Goal: Information Seeking & Learning: Find specific fact

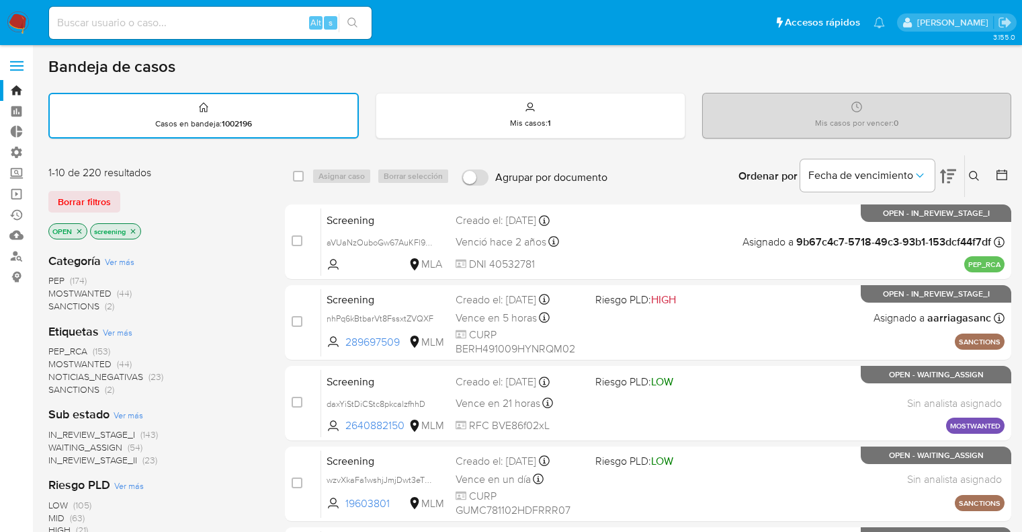
scroll to position [59, 0]
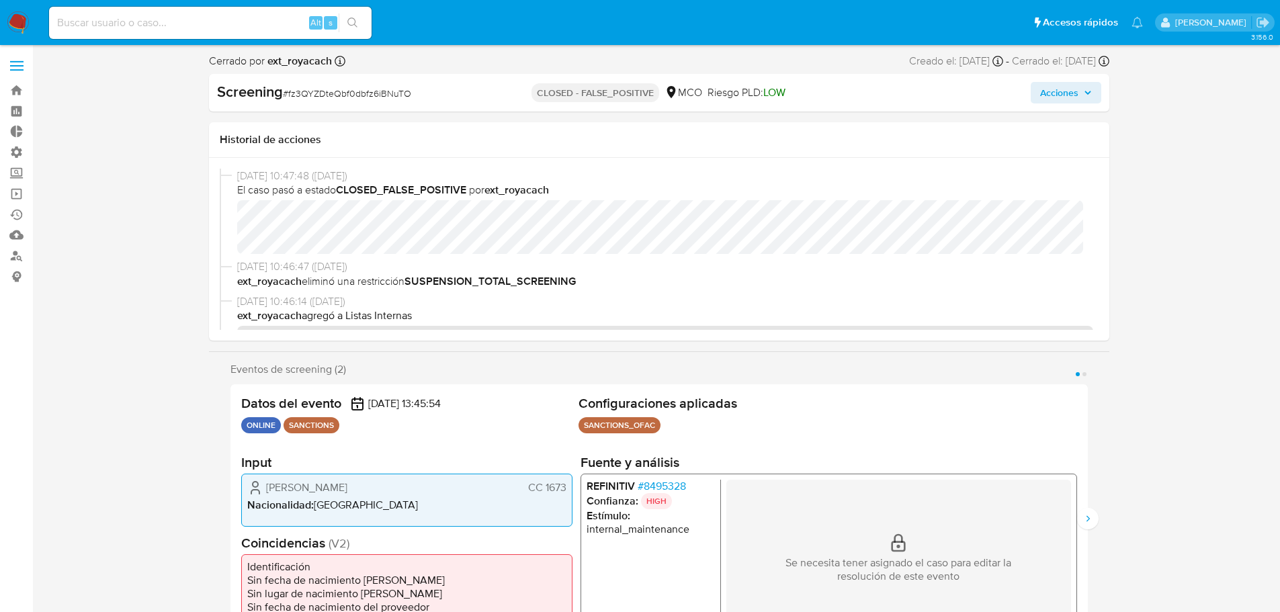
select select "10"
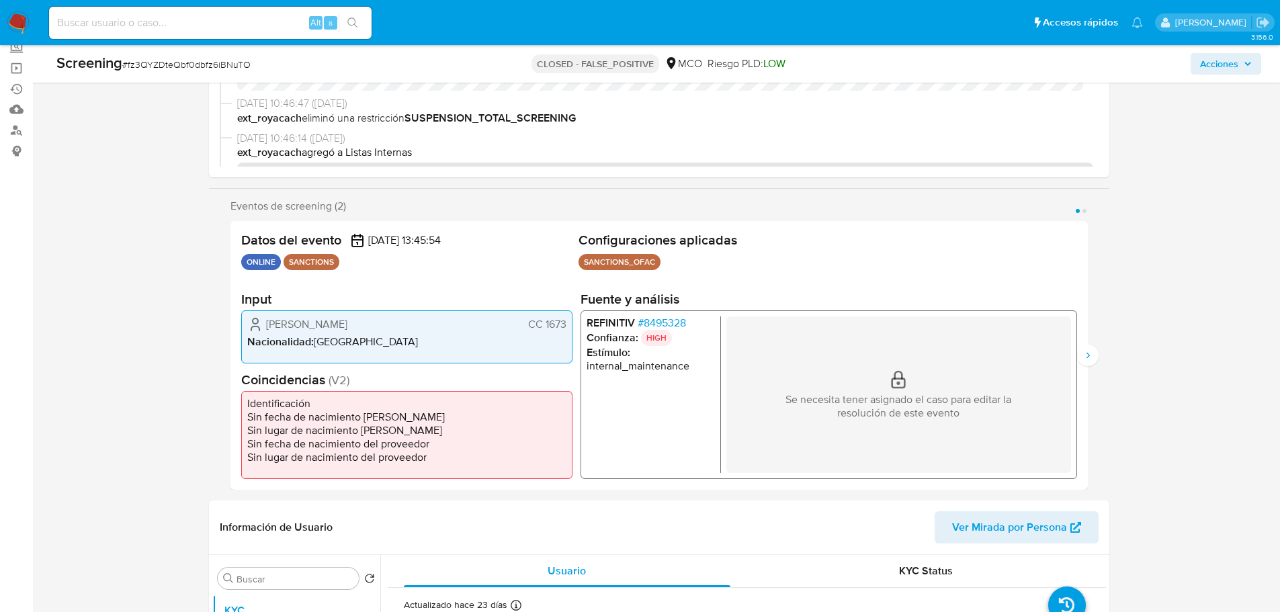
scroll to position [134, 0]
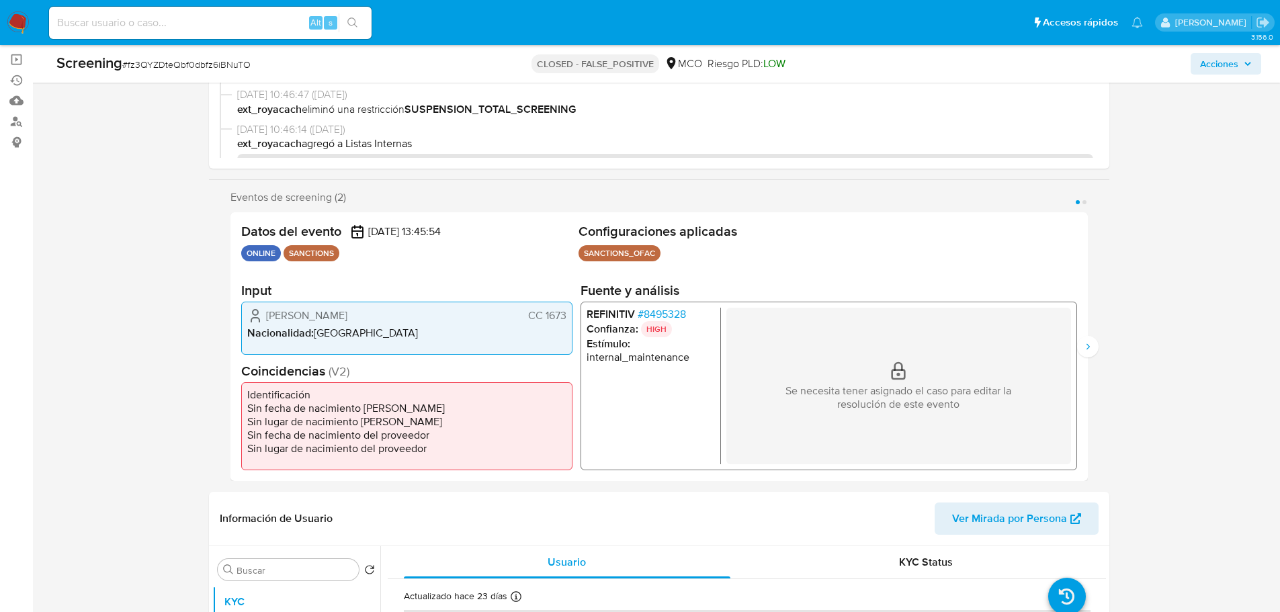
click at [648, 317] on span "# 8495328" at bounding box center [661, 313] width 48 height 13
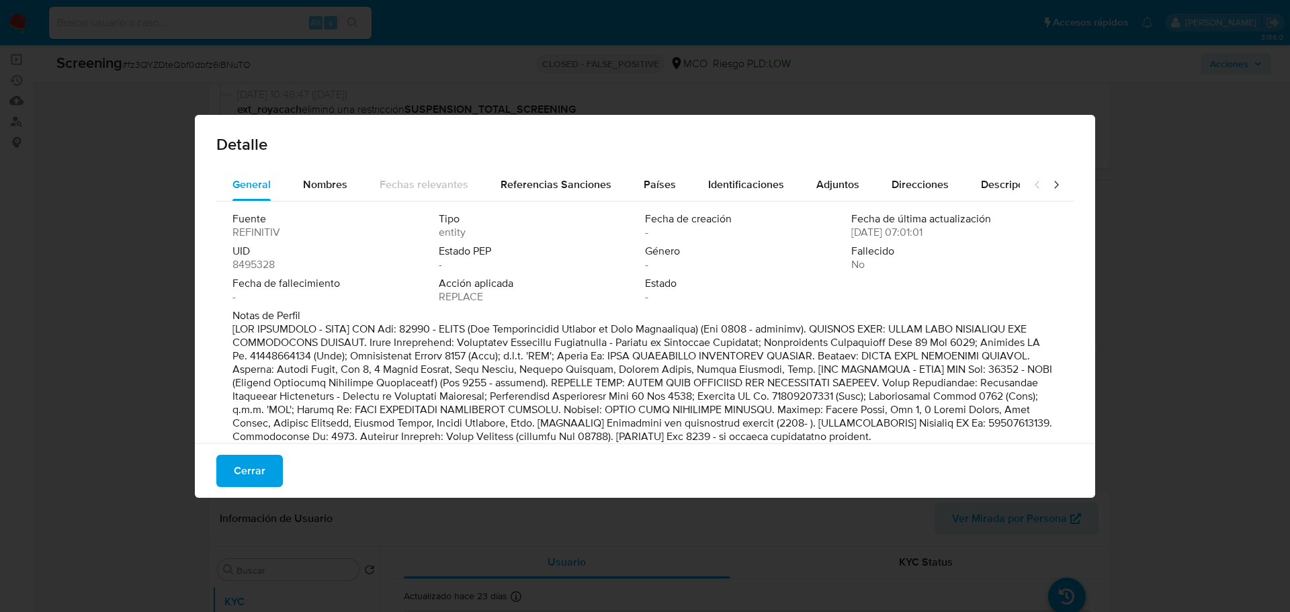
click at [136, 365] on div "Detalle General Nombres Fechas relevantes Referencias Sanciones Países Identifi…" at bounding box center [645, 306] width 1290 height 612
click at [273, 476] on button "Cerrar" at bounding box center [249, 471] width 67 height 32
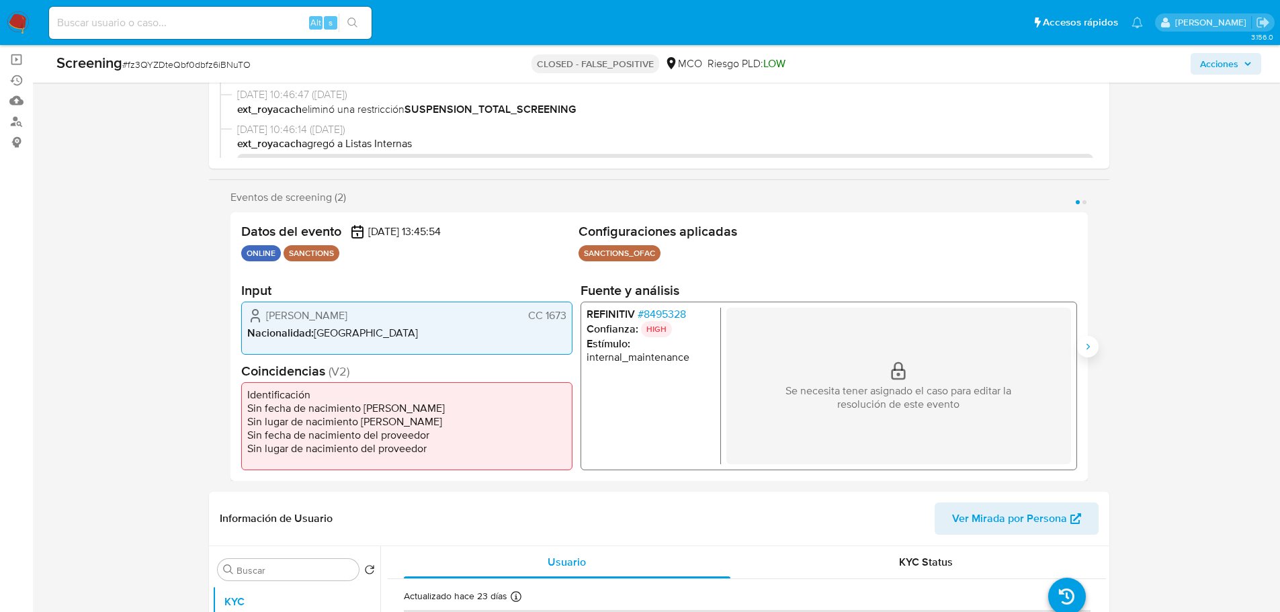
click at [1090, 352] on button "Siguiente" at bounding box center [1088, 347] width 22 height 22
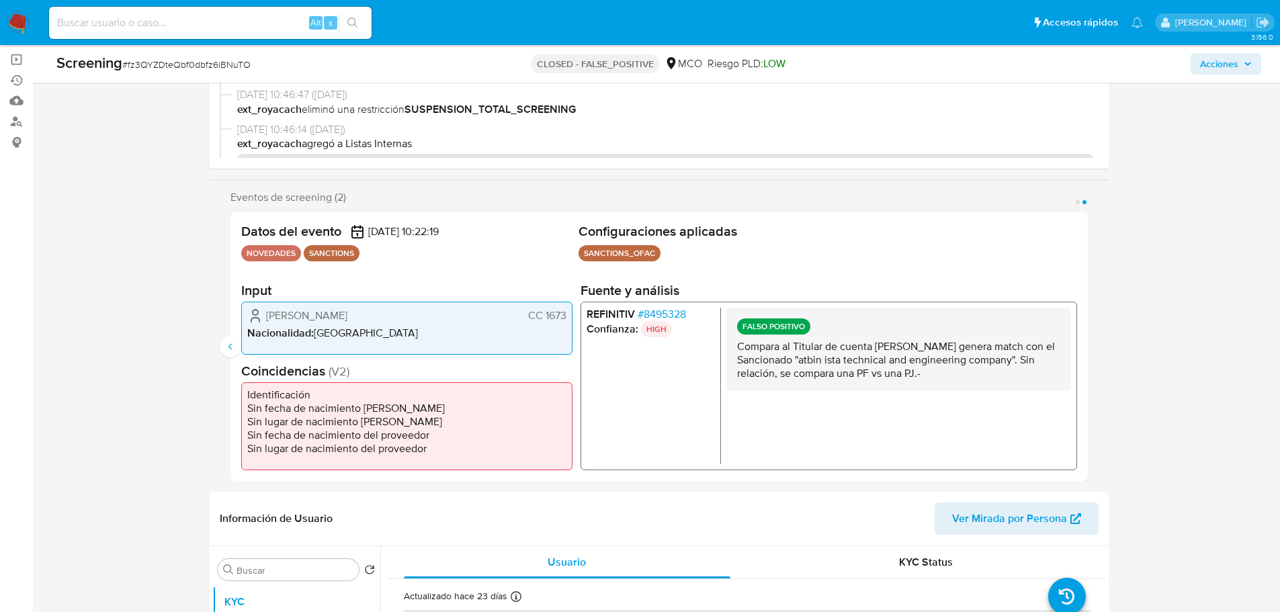
drag, startPoint x: 526, startPoint y: 317, endPoint x: 567, endPoint y: 317, distance: 41.0
click at [567, 317] on div "Ruth Antonio CC 1673 Nacionalidad : Colombia" at bounding box center [406, 327] width 331 height 53
click at [237, 341] on button "Anterior" at bounding box center [231, 347] width 22 height 22
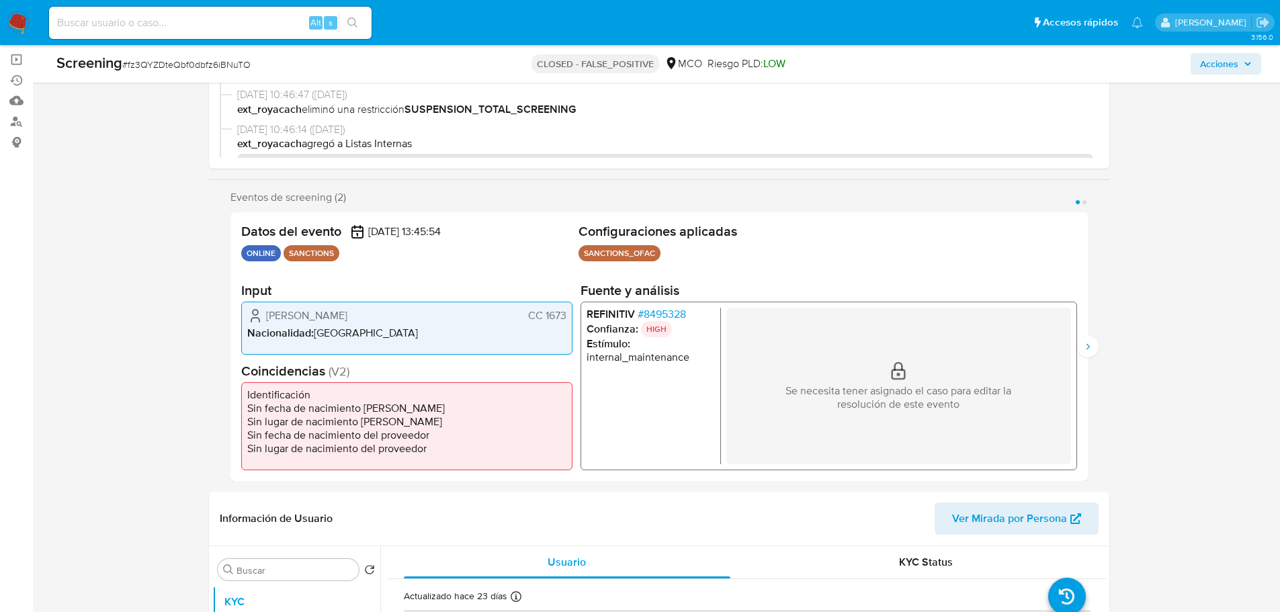
drag, startPoint x: 528, startPoint y: 315, endPoint x: 564, endPoint y: 315, distance: 35.6
click at [564, 315] on span "CC 1673" at bounding box center [547, 315] width 38 height 13
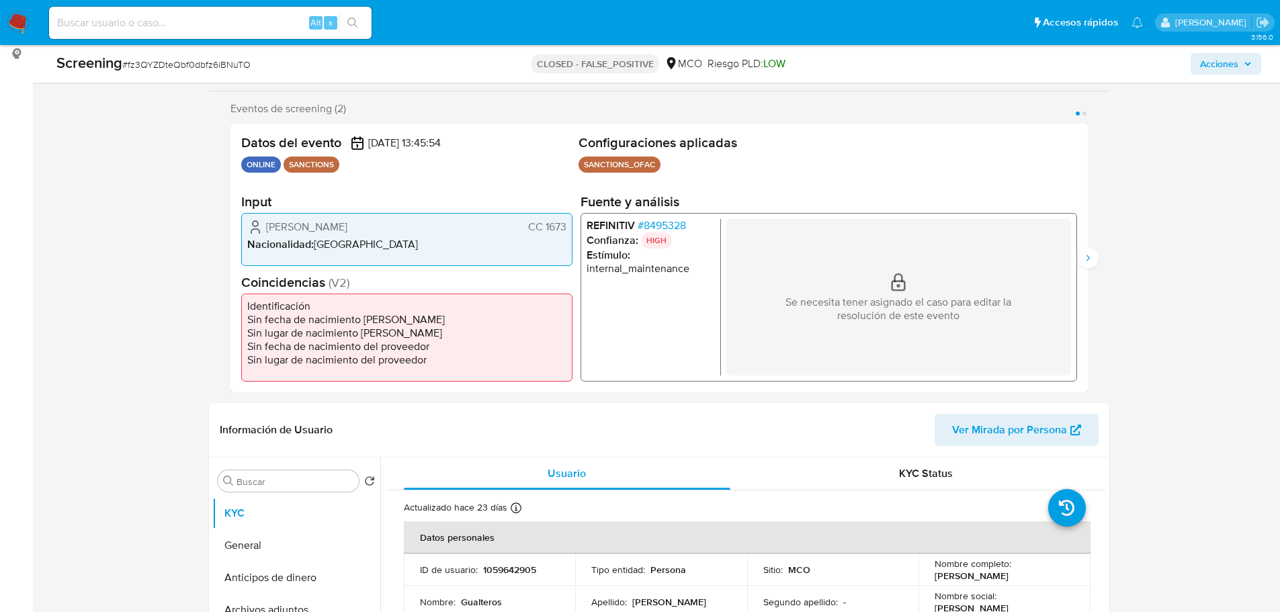
scroll to position [202, 0]
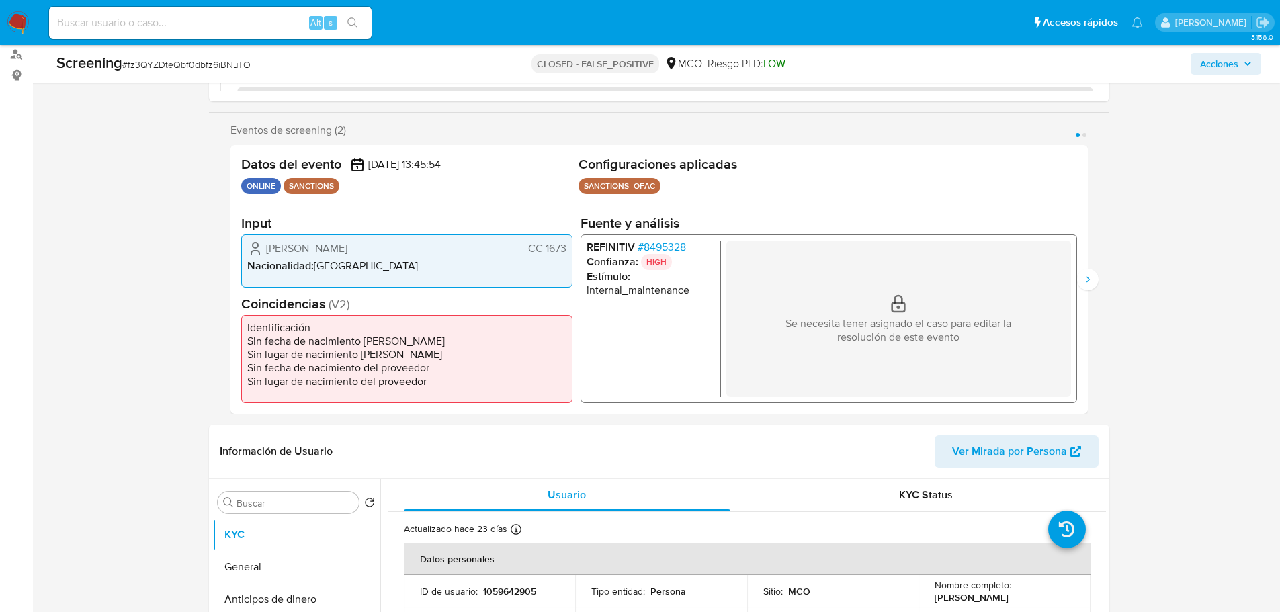
click at [648, 249] on span "# 8495328" at bounding box center [661, 246] width 48 height 13
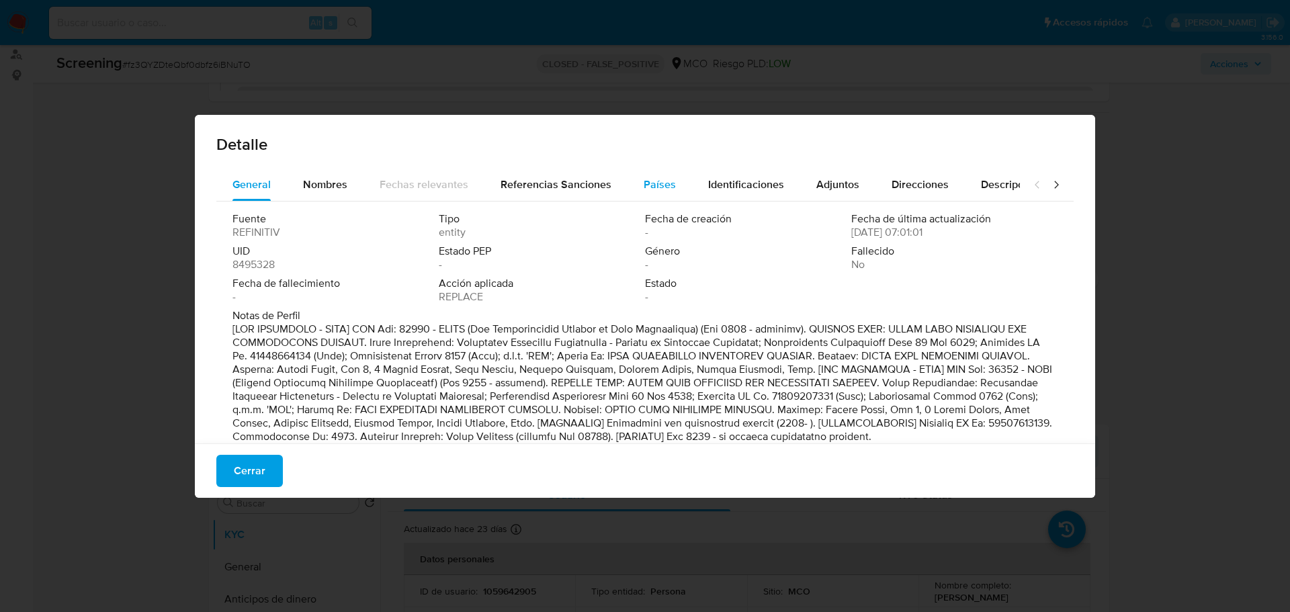
click at [658, 188] on span "Países" at bounding box center [660, 184] width 32 height 15
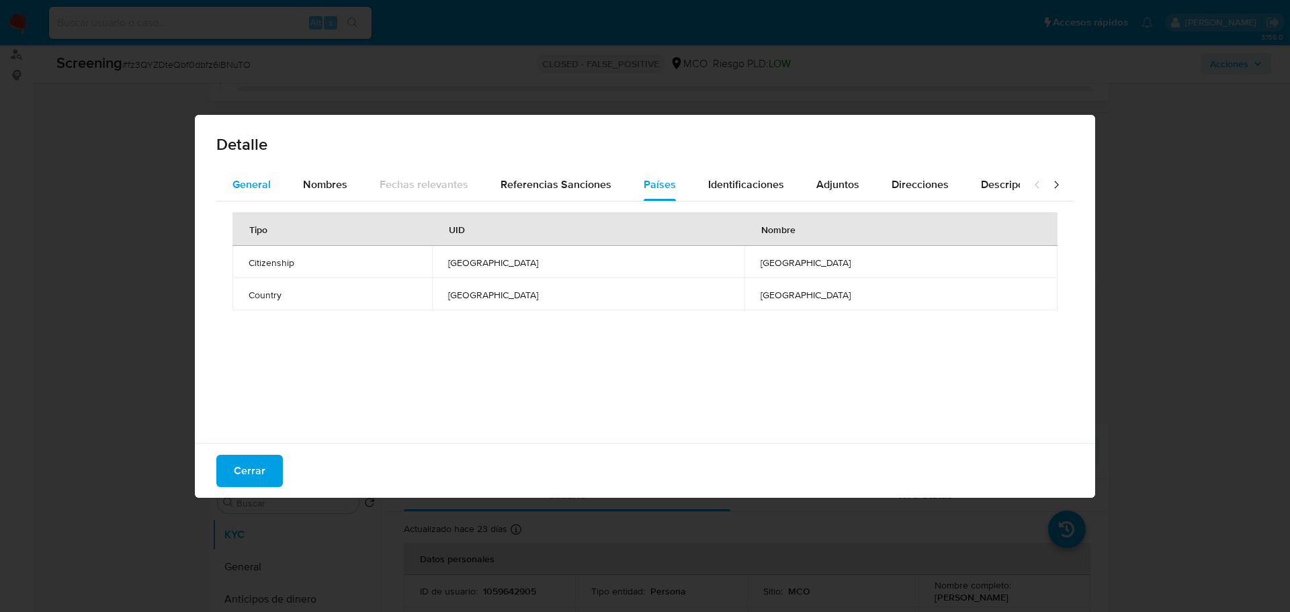
click at [257, 184] on span "General" at bounding box center [252, 184] width 38 height 15
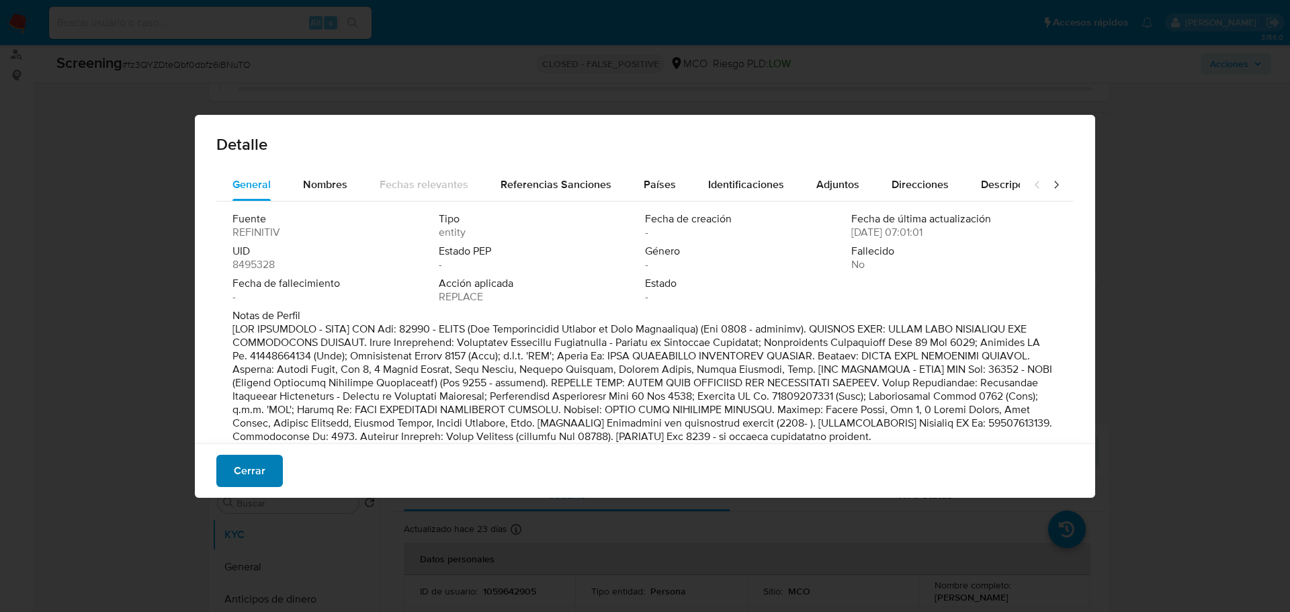
click at [274, 472] on button "Cerrar" at bounding box center [249, 471] width 67 height 32
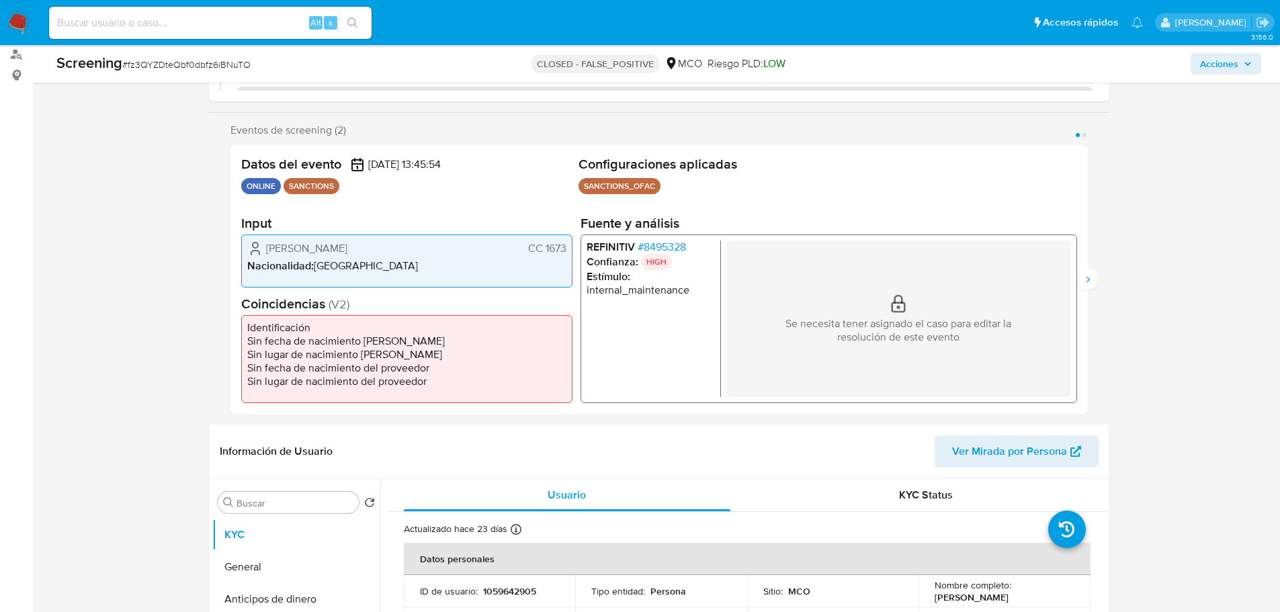
drag, startPoint x: 542, startPoint y: 250, endPoint x: 570, endPoint y: 249, distance: 27.6
click at [570, 249] on div "Gualteros Aguirre Alfredo CC 1673 Nacionalidad : Colombia" at bounding box center [406, 260] width 331 height 53
drag, startPoint x: 570, startPoint y: 249, endPoint x: 531, endPoint y: 249, distance: 39.0
click at [531, 249] on div "Gualteros Aguirre Alfredo CC 1673 Nacionalidad : Colombia" at bounding box center [406, 260] width 331 height 53
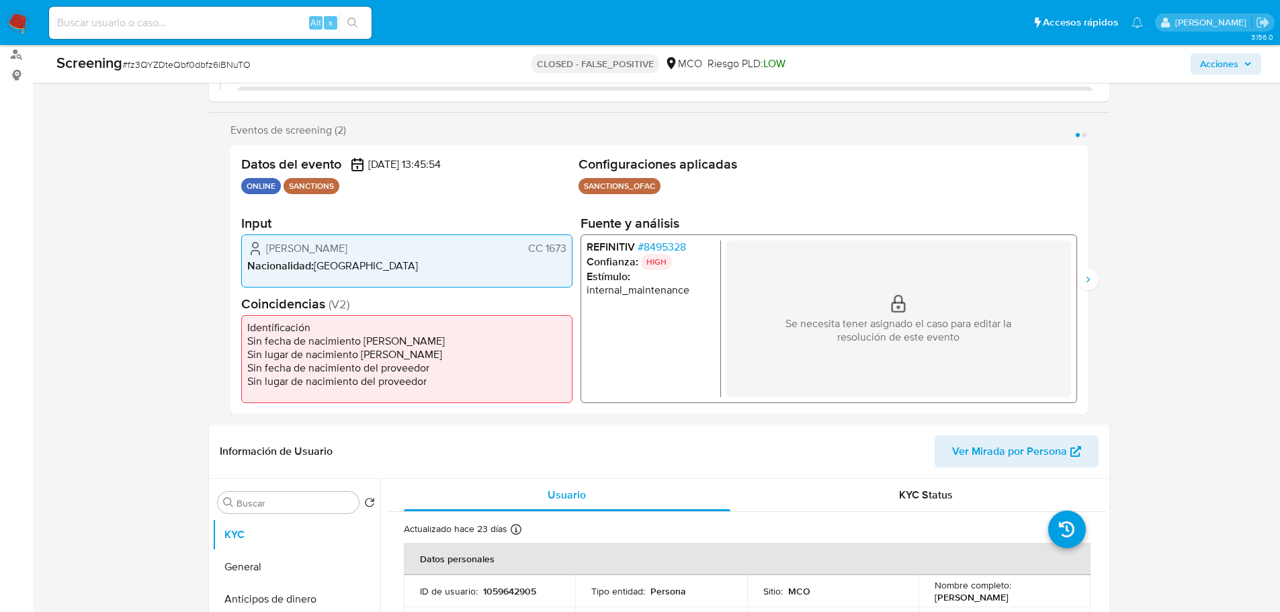
click at [531, 249] on span "CC 1673" at bounding box center [547, 247] width 38 height 13
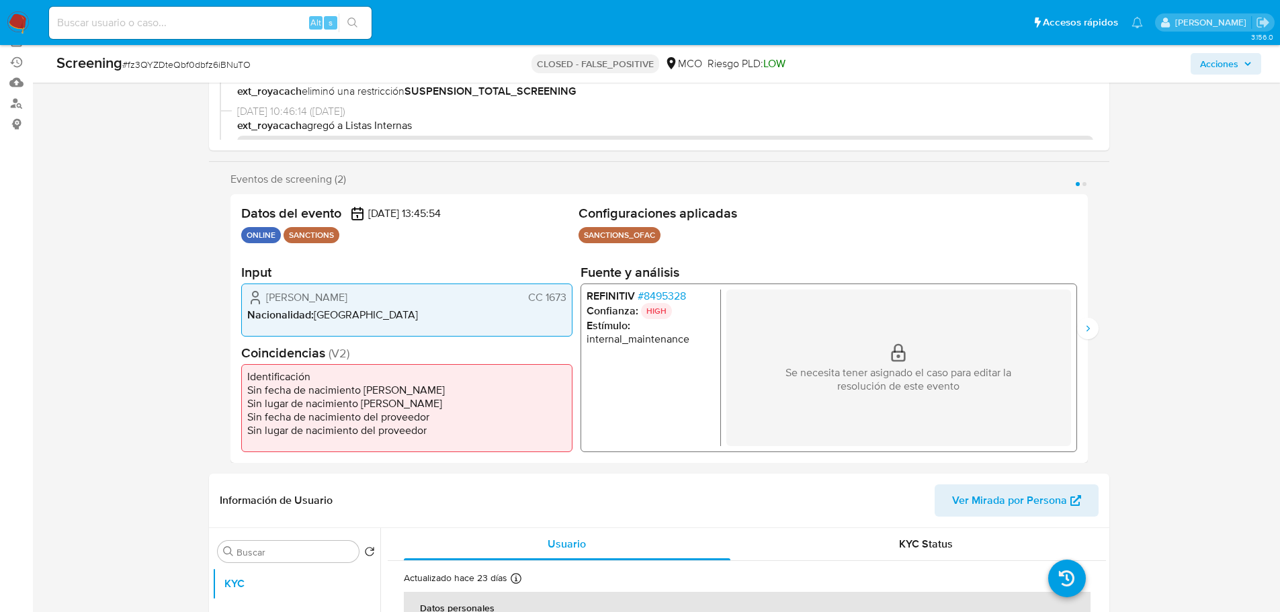
scroll to position [134, 0]
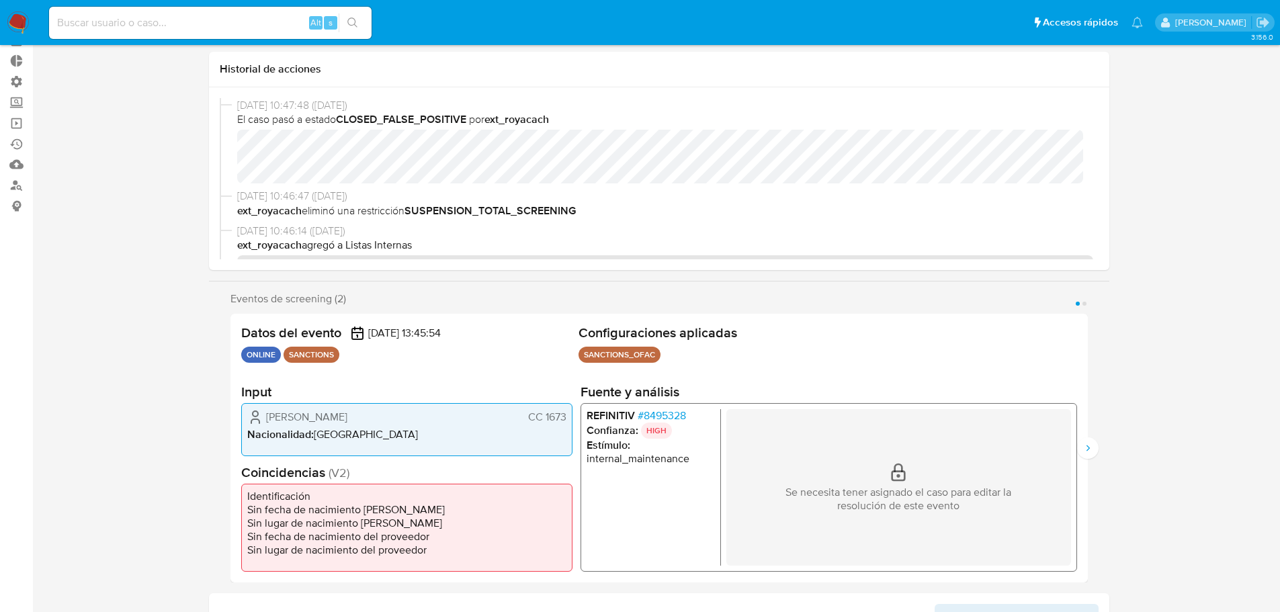
scroll to position [0, 0]
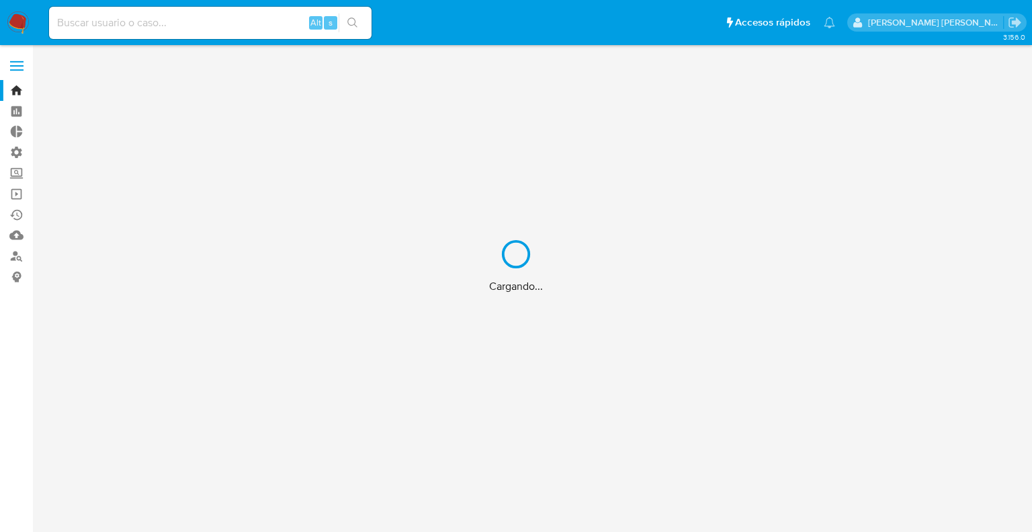
click at [22, 173] on div "Cargando..." at bounding box center [516, 266] width 1032 height 532
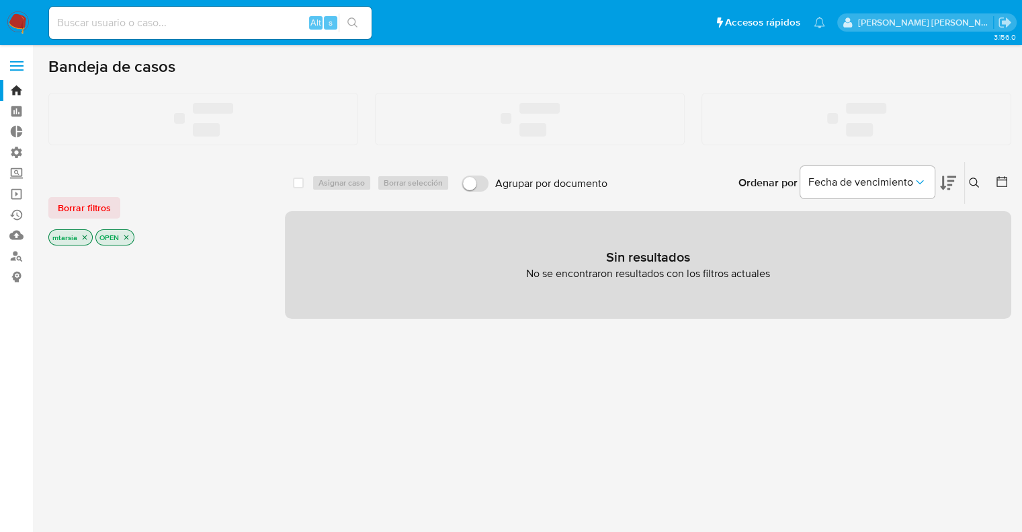
click at [22, 173] on label "Screening" at bounding box center [80, 173] width 160 height 21
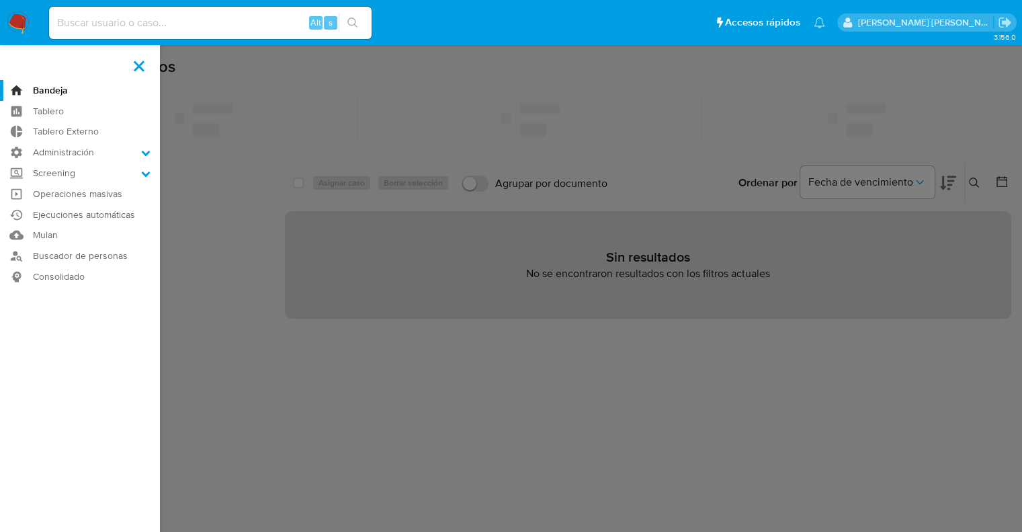
click at [0, 0] on input "Screening" at bounding box center [0, 0] width 0 height 0
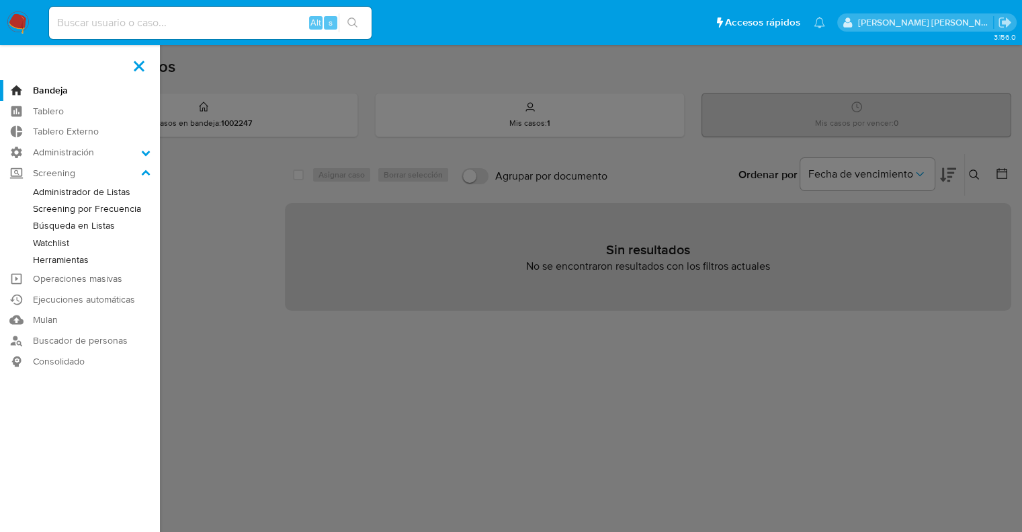
click at [34, 243] on link "Watchlist" at bounding box center [80, 243] width 160 height 17
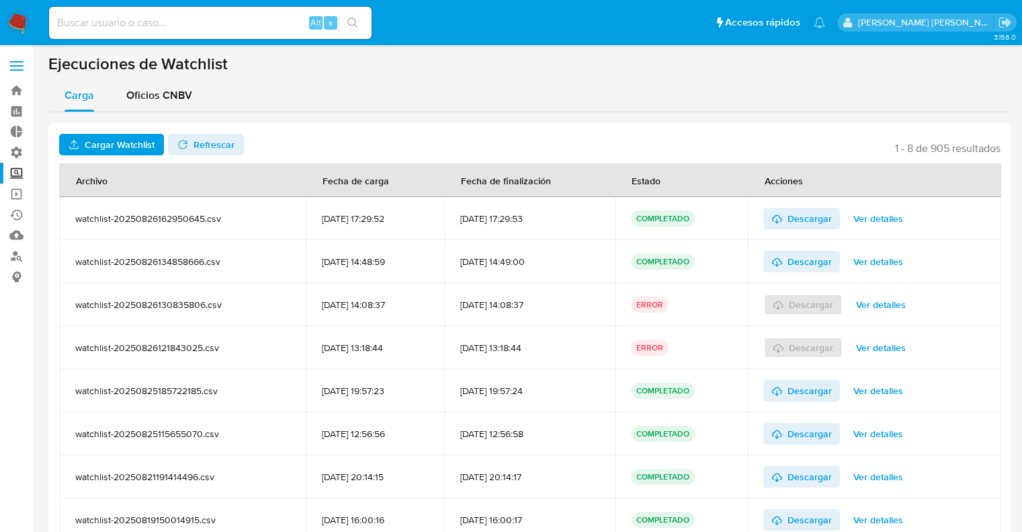
click at [25, 172] on label "Screening" at bounding box center [80, 173] width 160 height 21
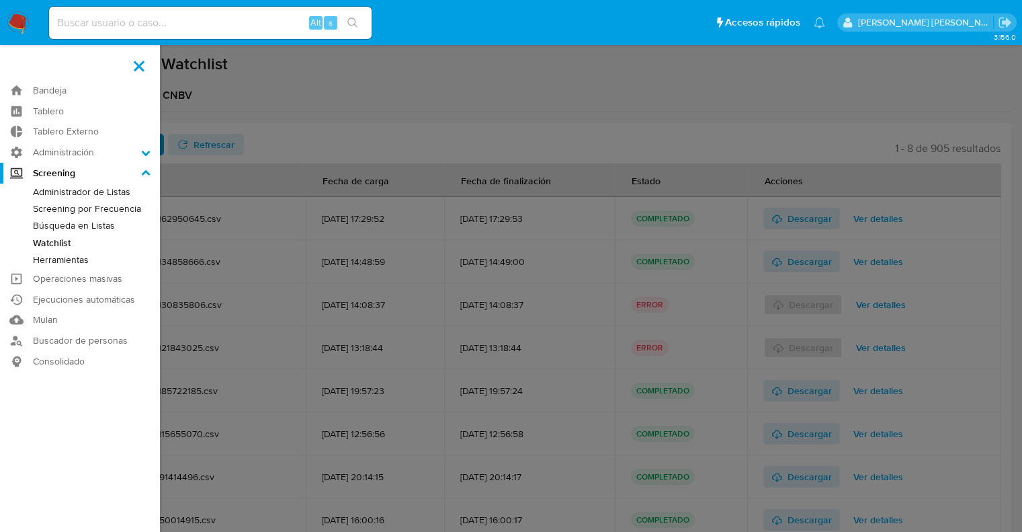
click at [0, 0] on input "Screening" at bounding box center [0, 0] width 0 height 0
click at [38, 224] on link "Búsqueda en Listas" at bounding box center [80, 225] width 160 height 17
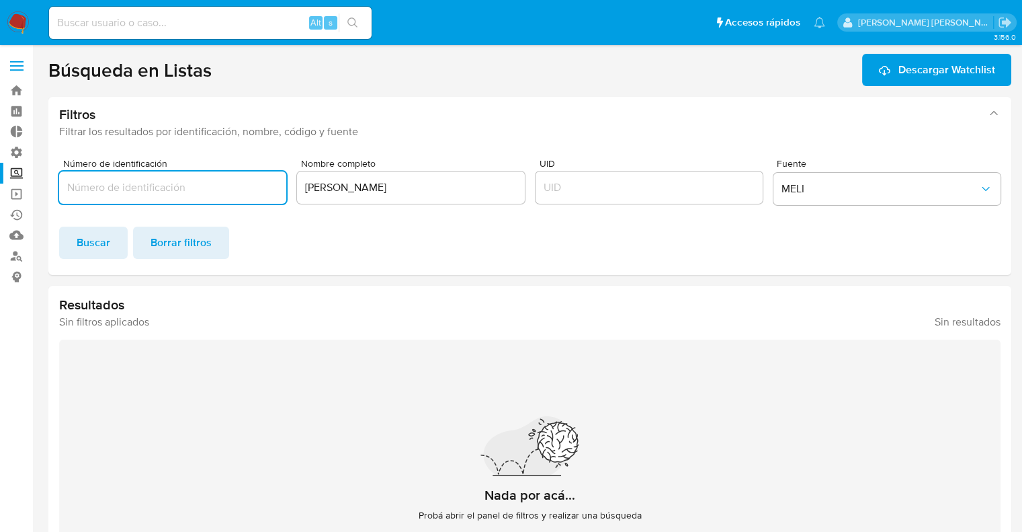
click at [364, 196] on input "[PERSON_NAME]" at bounding box center [410, 187] width 227 height 17
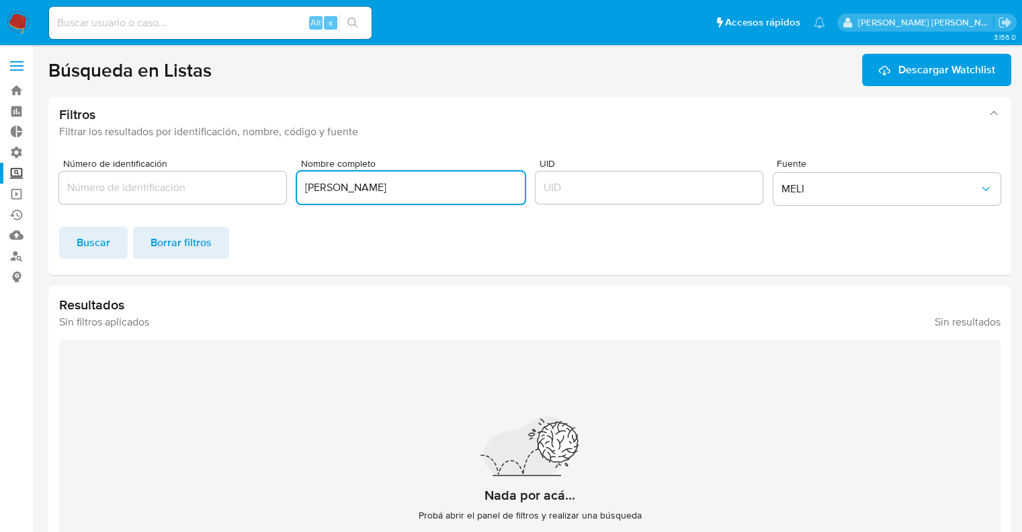
click at [364, 196] on input "[PERSON_NAME]" at bounding box center [410, 187] width 227 height 17
click at [99, 249] on span "Buscar" at bounding box center [94, 243] width 34 height 30
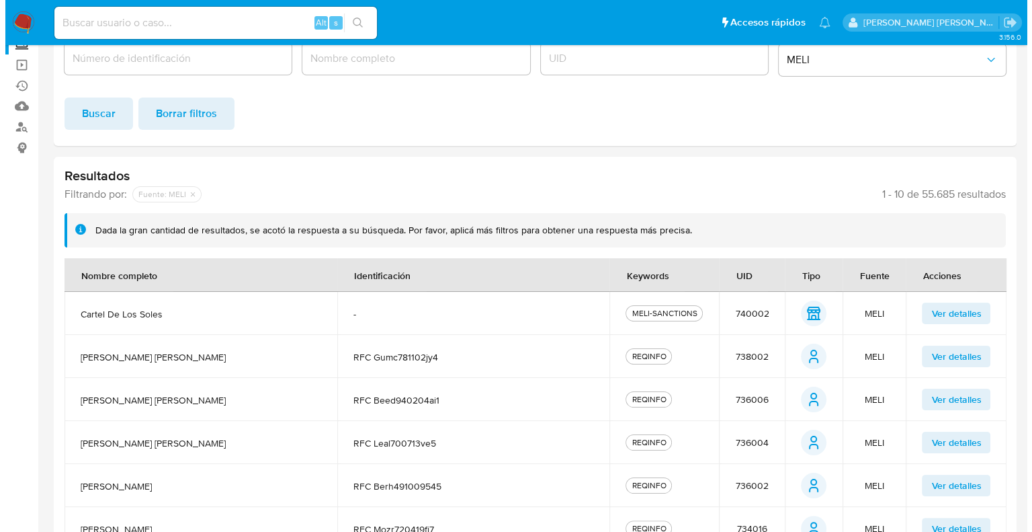
scroll to position [134, 0]
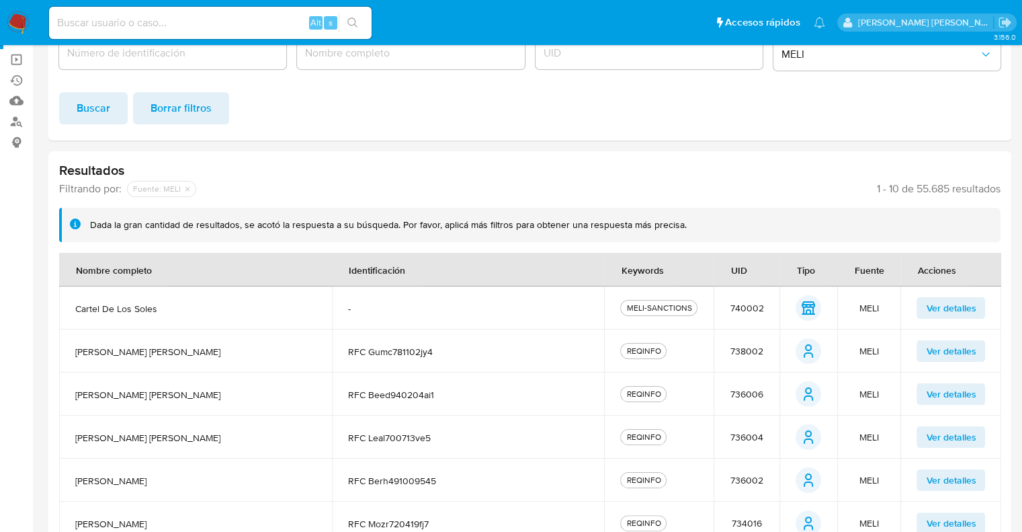
click at [932, 311] on span "Ver detalles" at bounding box center [951, 307] width 50 height 19
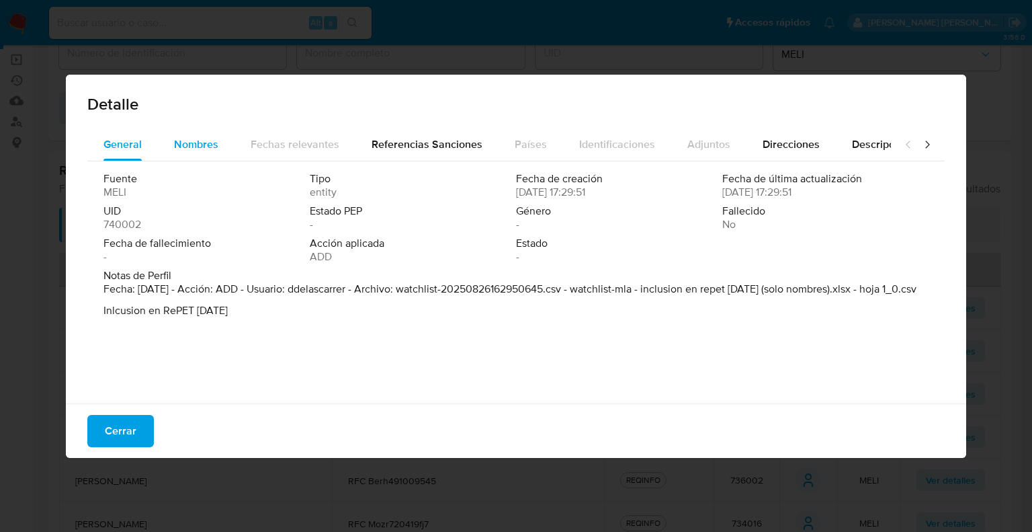
click at [164, 148] on button "Nombres" at bounding box center [196, 144] width 77 height 32
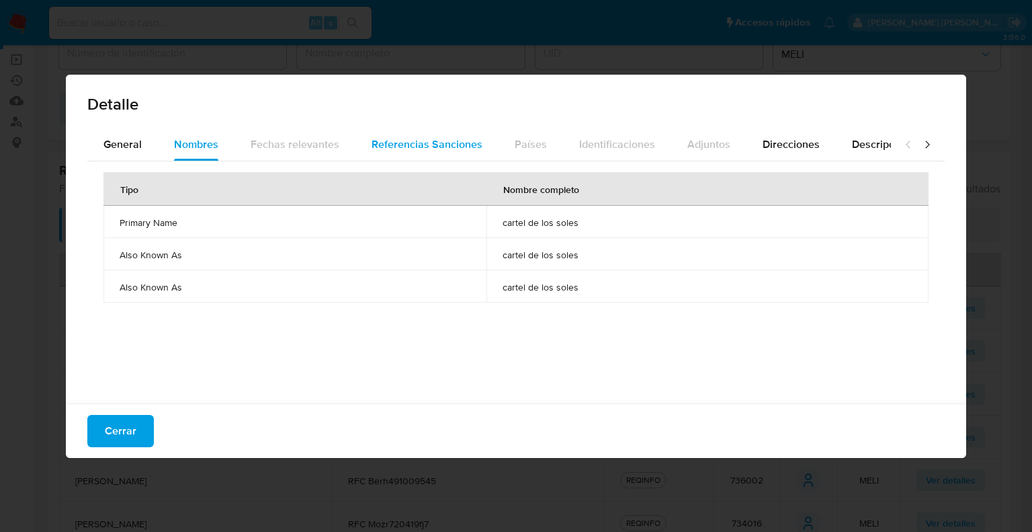
click at [360, 145] on button "Referencias Sanciones" at bounding box center [427, 144] width 143 height 32
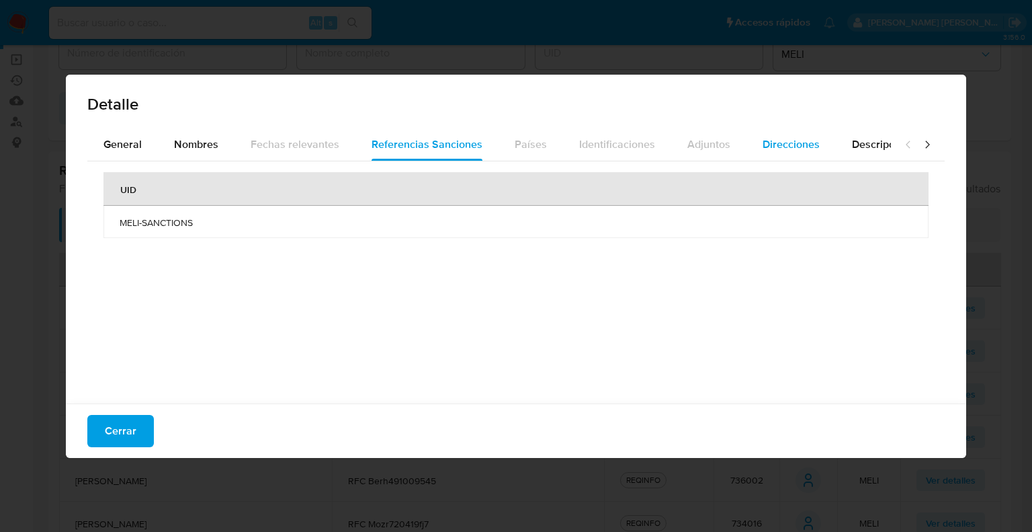
click at [751, 145] on button "Direcciones" at bounding box center [791, 144] width 89 height 32
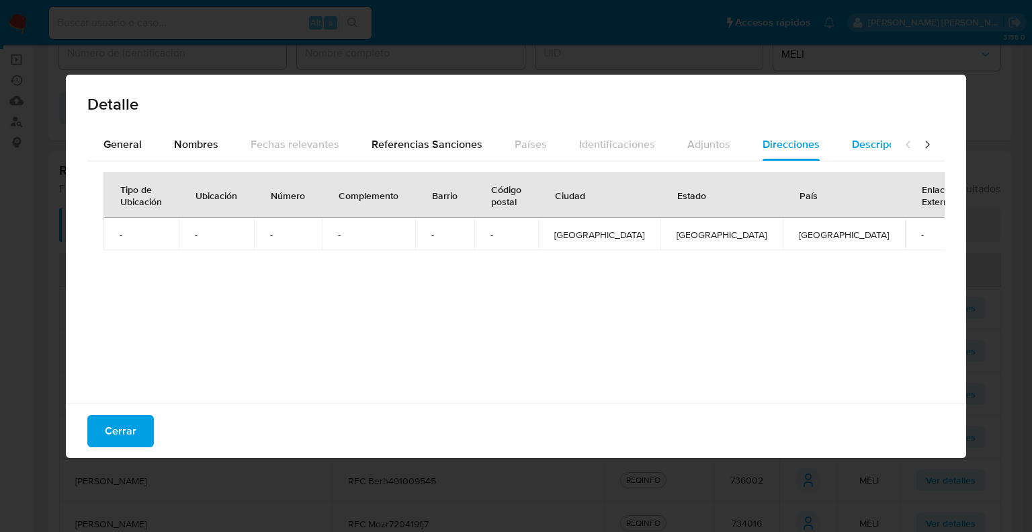
click at [852, 143] on span "Descripciones" at bounding box center [886, 143] width 69 height 15
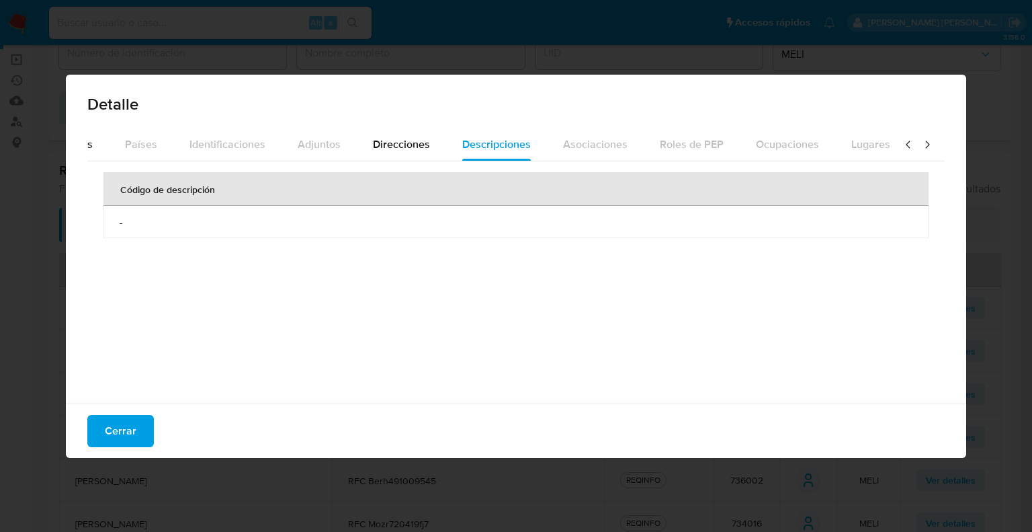
scroll to position [0, 475]
click at [926, 142] on icon at bounding box center [928, 143] width 4 height 7
click at [902, 143] on icon at bounding box center [908, 144] width 13 height 13
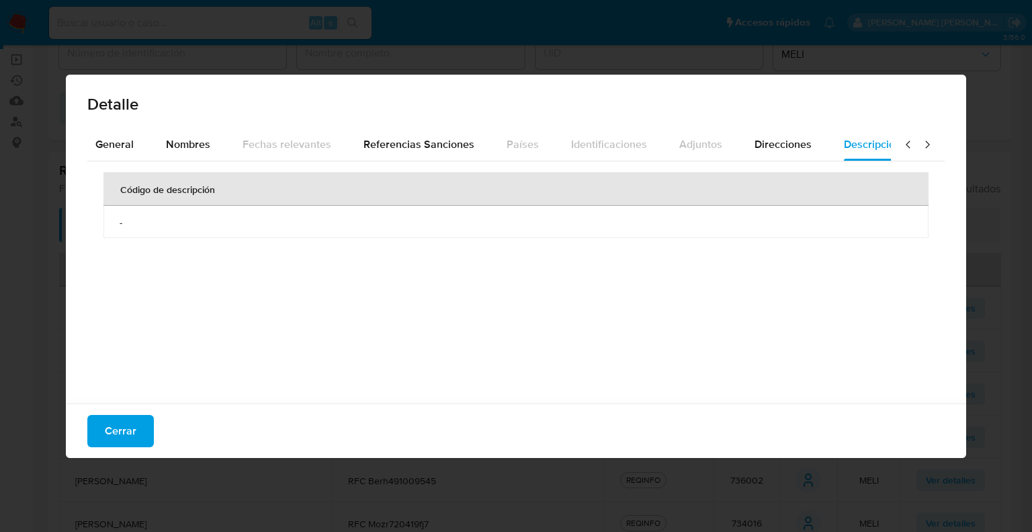
click at [902, 143] on icon at bounding box center [908, 144] width 13 height 13
click at [127, 155] on div "General" at bounding box center [123, 144] width 38 height 32
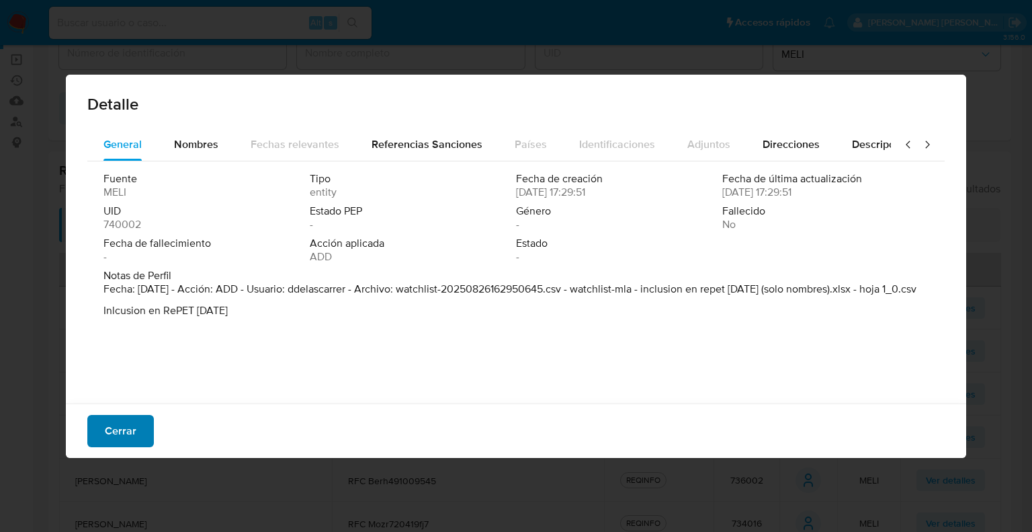
click at [136, 429] on button "Cerrar" at bounding box center [120, 431] width 67 height 32
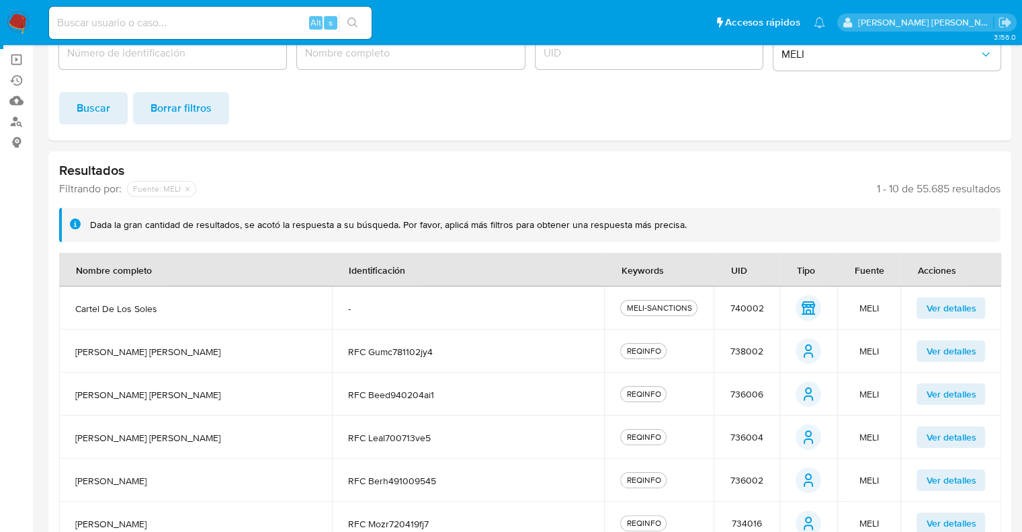
click at [930, 311] on span "Ver detalles" at bounding box center [951, 307] width 50 height 19
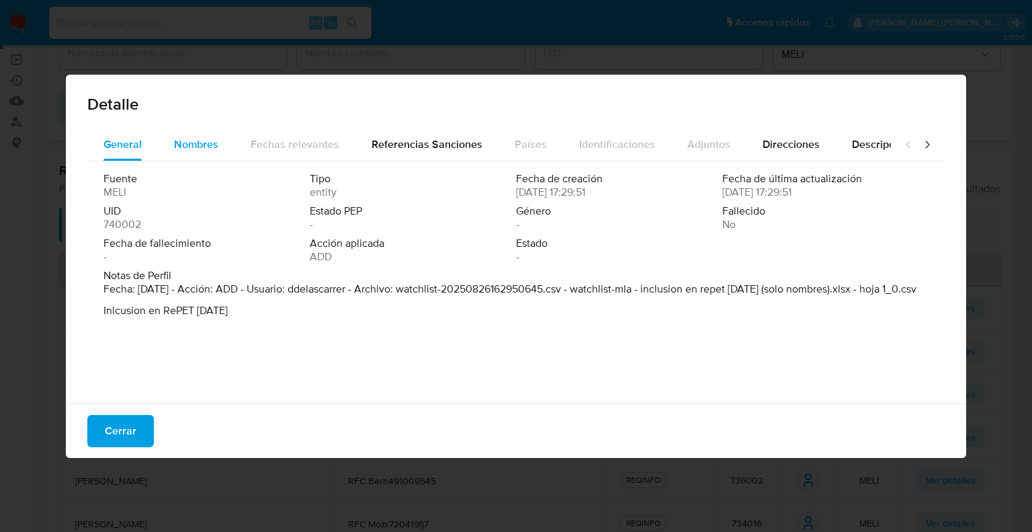
click at [211, 147] on span "Nombres" at bounding box center [196, 143] width 44 height 15
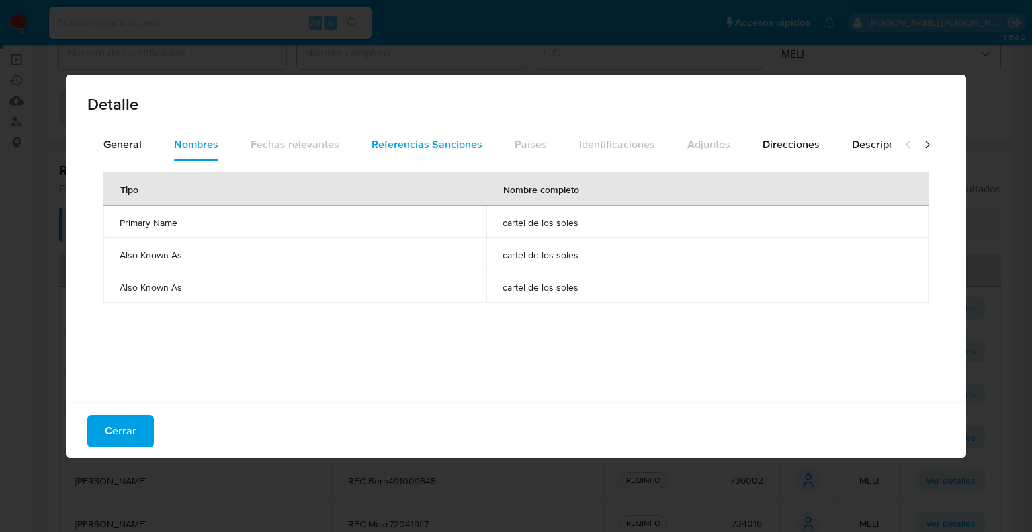
click at [365, 145] on button "Referencias Sanciones" at bounding box center [427, 144] width 143 height 32
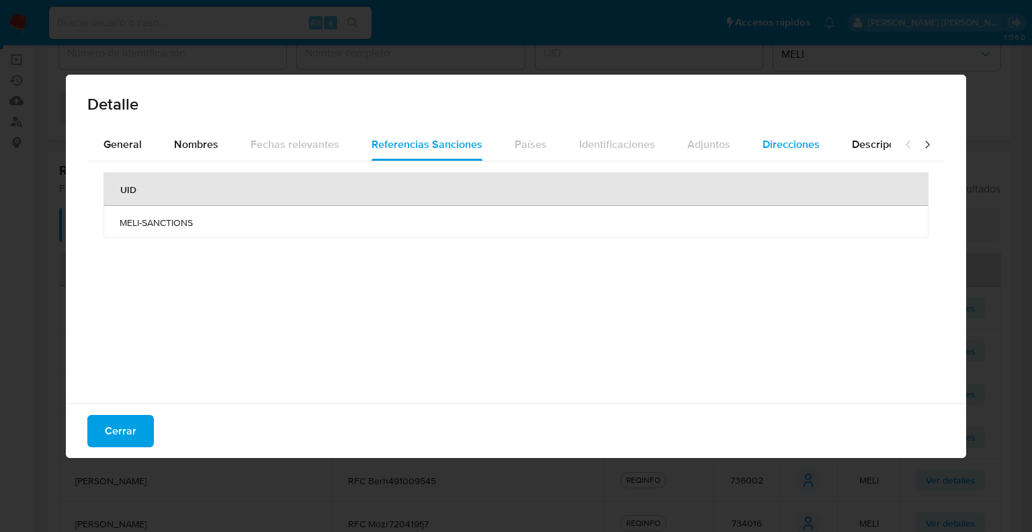
click at [766, 144] on span "Direcciones" at bounding box center [791, 143] width 57 height 15
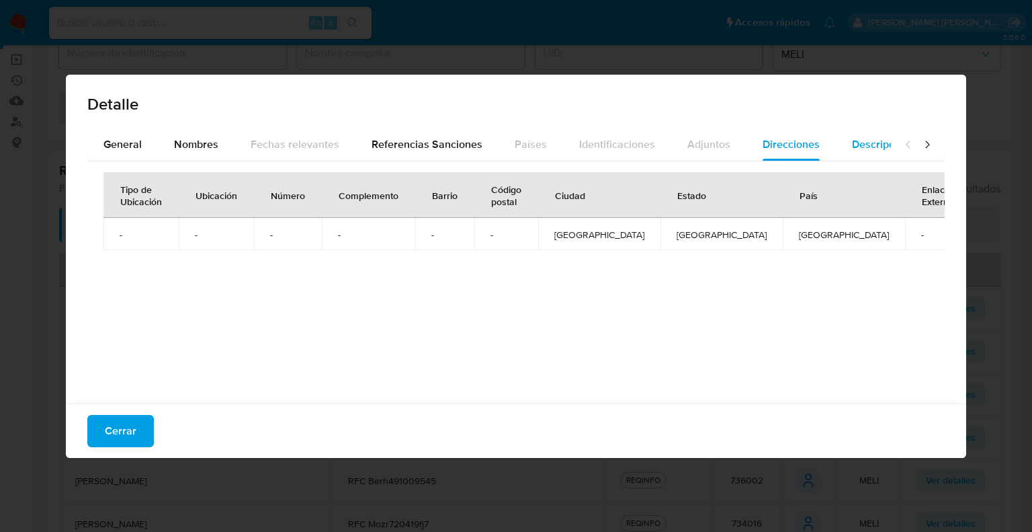
click at [843, 145] on button "Descripciones" at bounding box center [886, 144] width 101 height 32
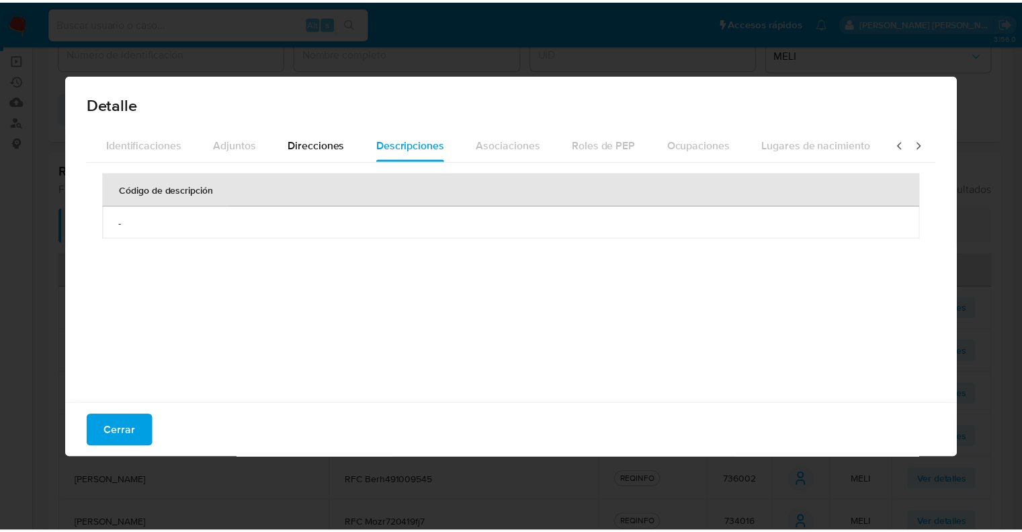
scroll to position [0, 475]
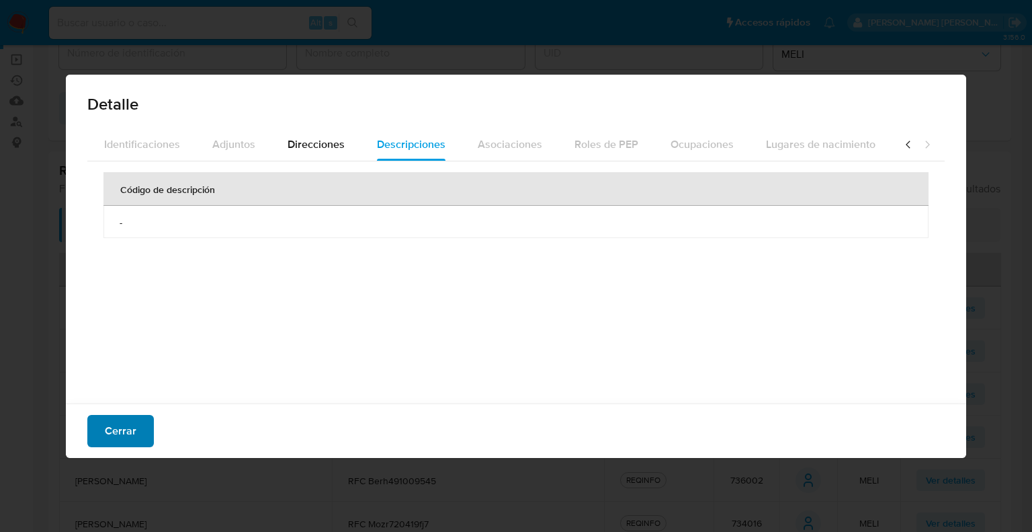
click at [127, 432] on span "Cerrar" at bounding box center [121, 431] width 32 height 30
